Goal: Navigation & Orientation: Find specific page/section

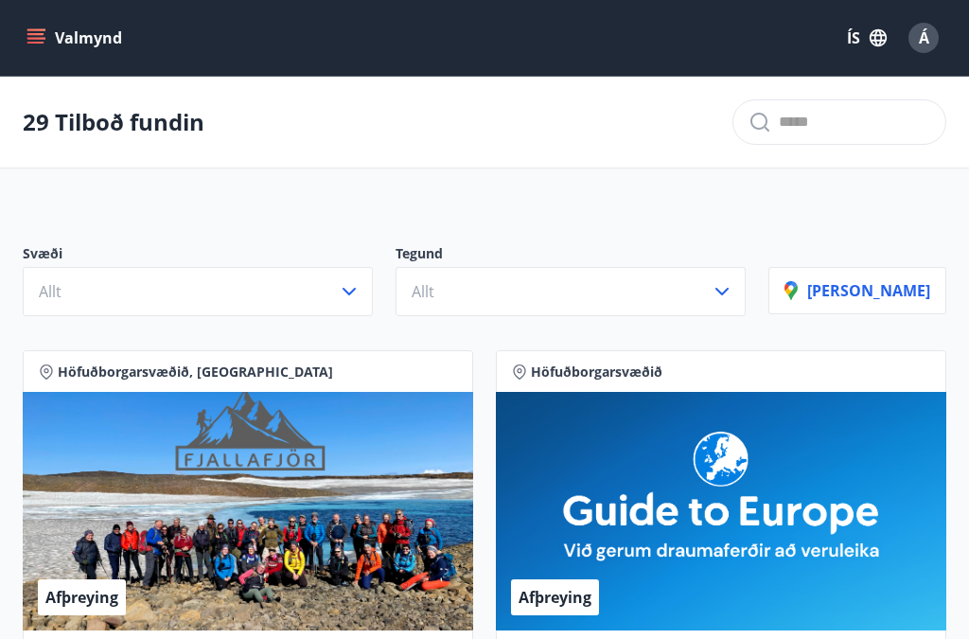
click at [74, 46] on button "Valmynd" at bounding box center [76, 38] width 107 height 34
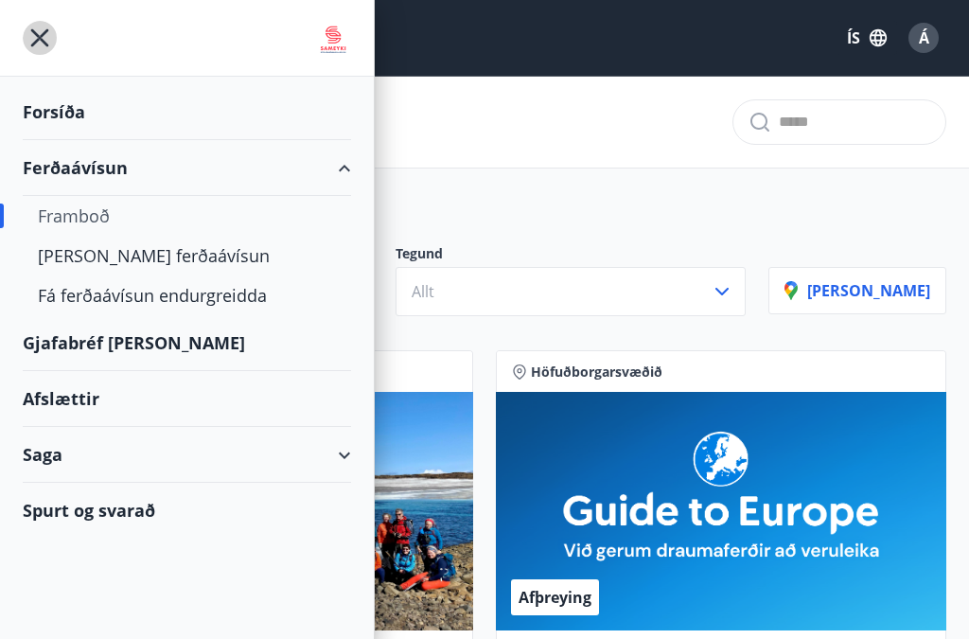
click at [50, 45] on icon "menu" at bounding box center [40, 38] width 34 height 34
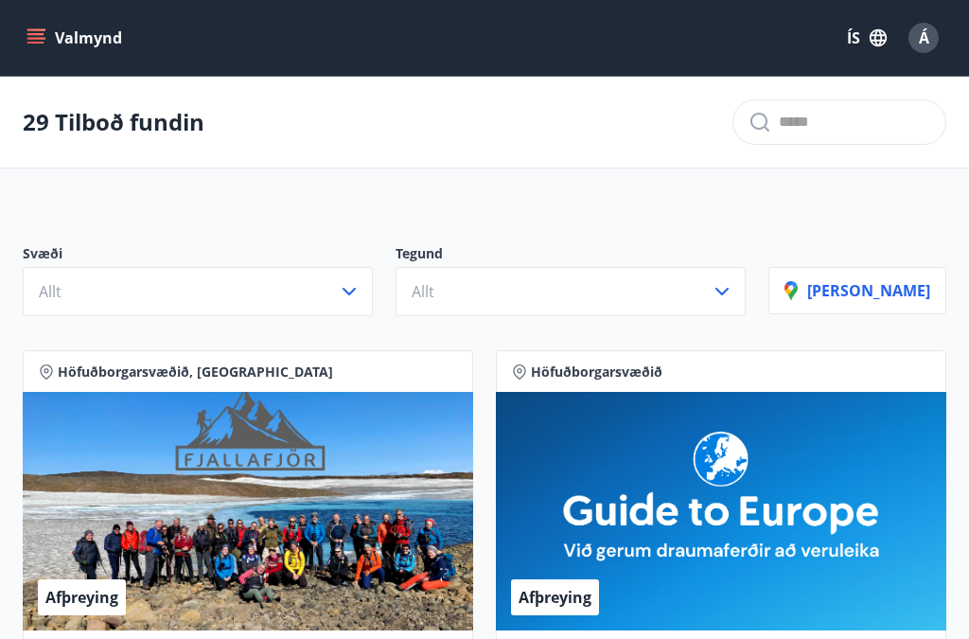
click at [62, 33] on button "Valmynd" at bounding box center [76, 38] width 107 height 34
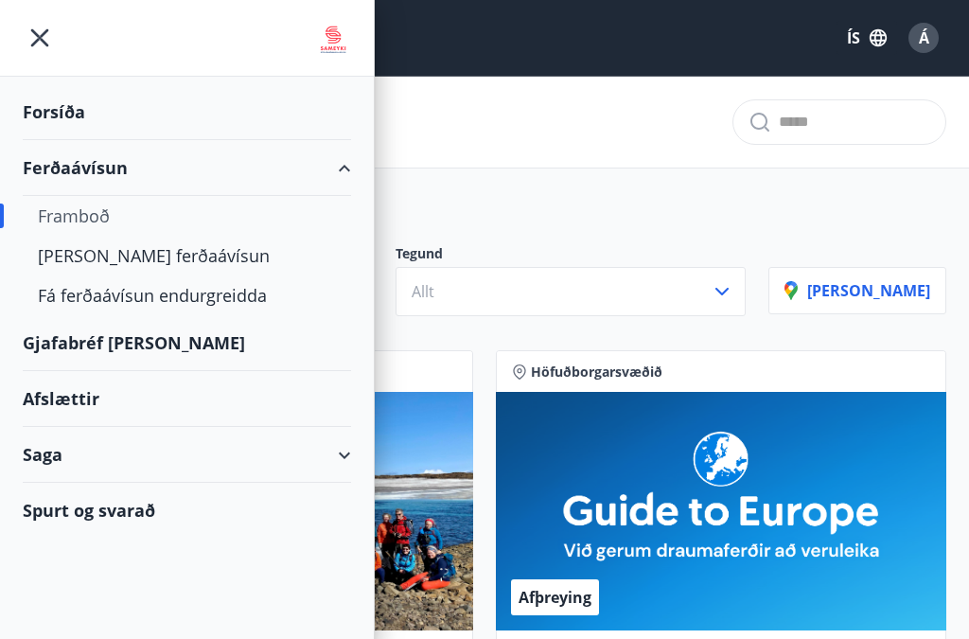
click at [73, 117] on div "Forsíða" at bounding box center [187, 112] width 328 height 56
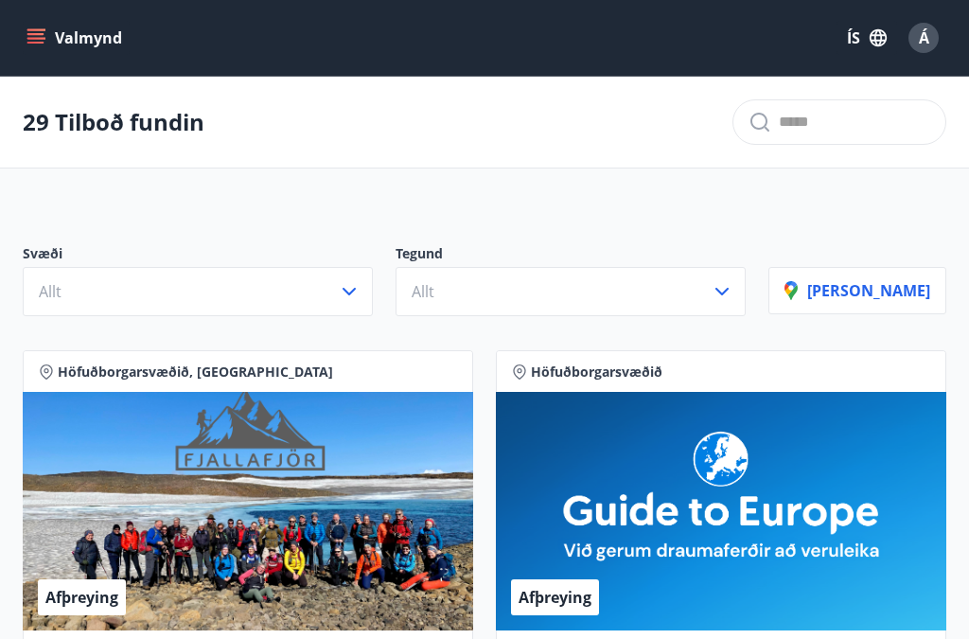
click at [746, 307] on button "Allt" at bounding box center [571, 291] width 350 height 49
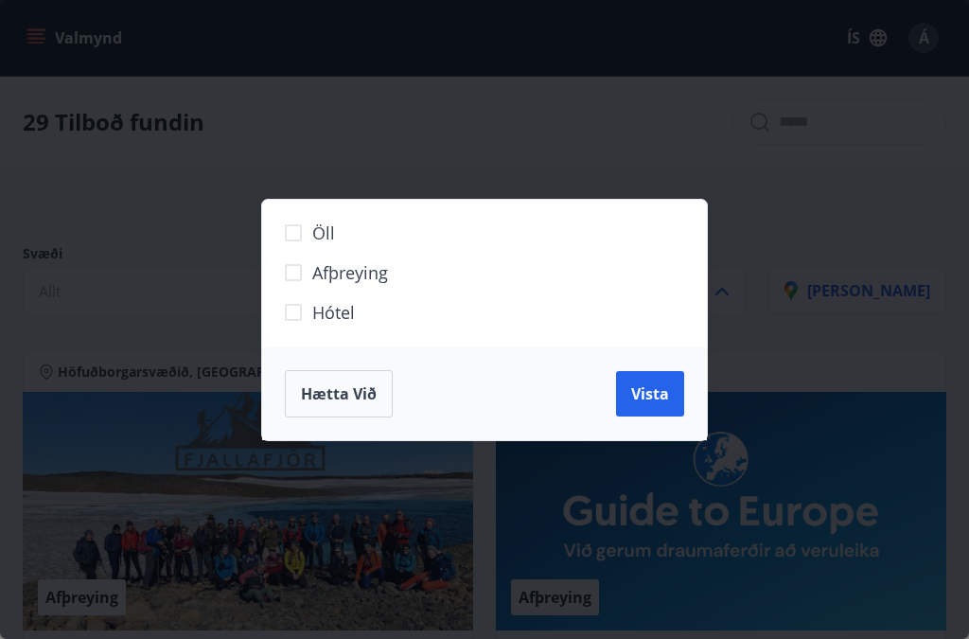
click at [782, 292] on div "Öll Afþreying Hótel Hætta við Vista" at bounding box center [484, 319] width 969 height 639
